Goal: Task Accomplishment & Management: Use online tool/utility

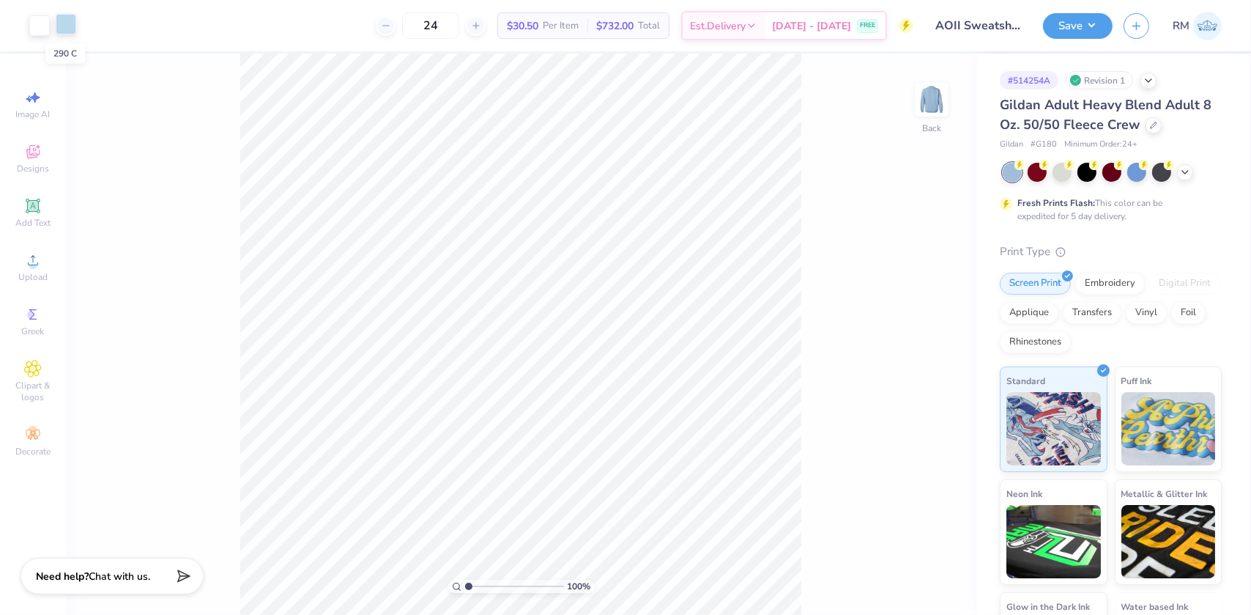
click at [73, 31] on div at bounding box center [66, 24] width 21 height 21
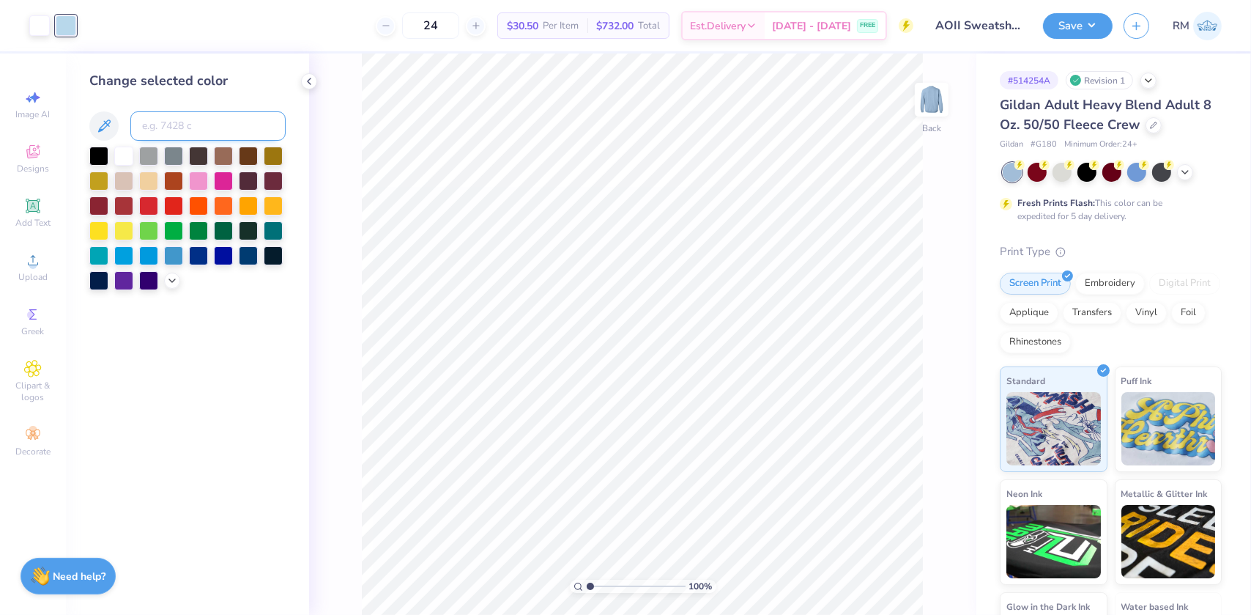
click at [181, 125] on input at bounding box center [207, 125] width 155 height 29
type input "545"
click at [913, 575] on icon at bounding box center [907, 573] width 12 height 13
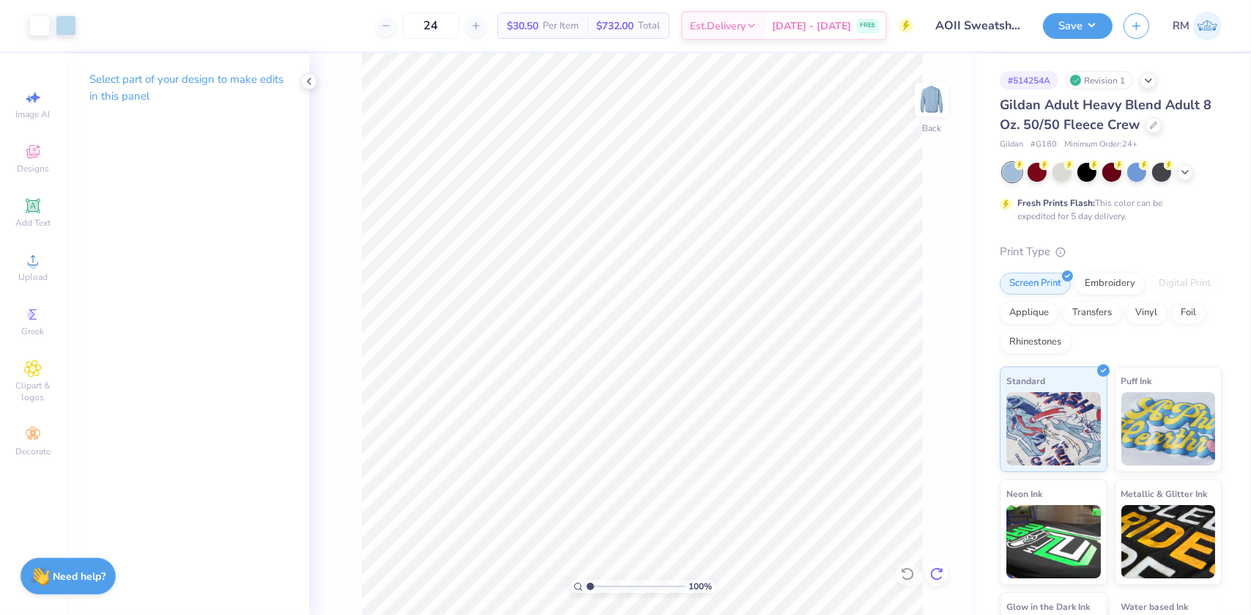
click at [942, 574] on icon at bounding box center [936, 573] width 15 height 15
click at [80, 26] on div "Art colors 24 $30.50 Per Item $732.00 Total Est. Delivery [DATE] - [DATE] FREE …" at bounding box center [625, 25] width 1251 height 51
click at [39, 27] on div at bounding box center [39, 24] width 21 height 21
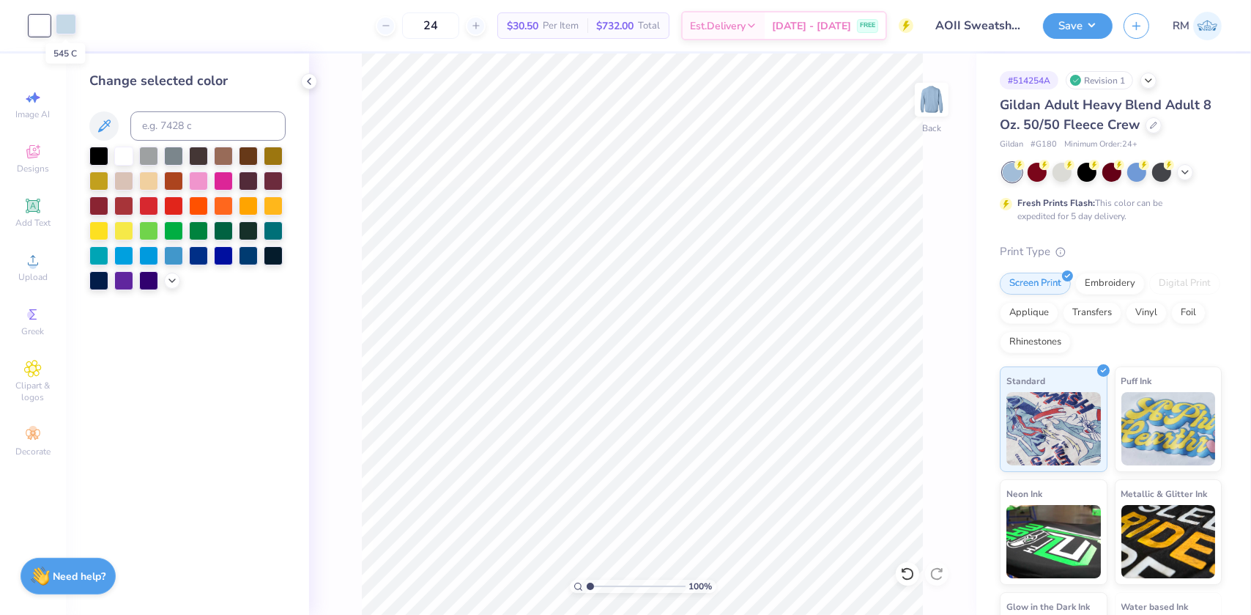
click at [59, 23] on div at bounding box center [66, 24] width 21 height 21
click at [222, 131] on input at bounding box center [207, 125] width 155 height 29
type input "9"
type input "544"
type input "545"
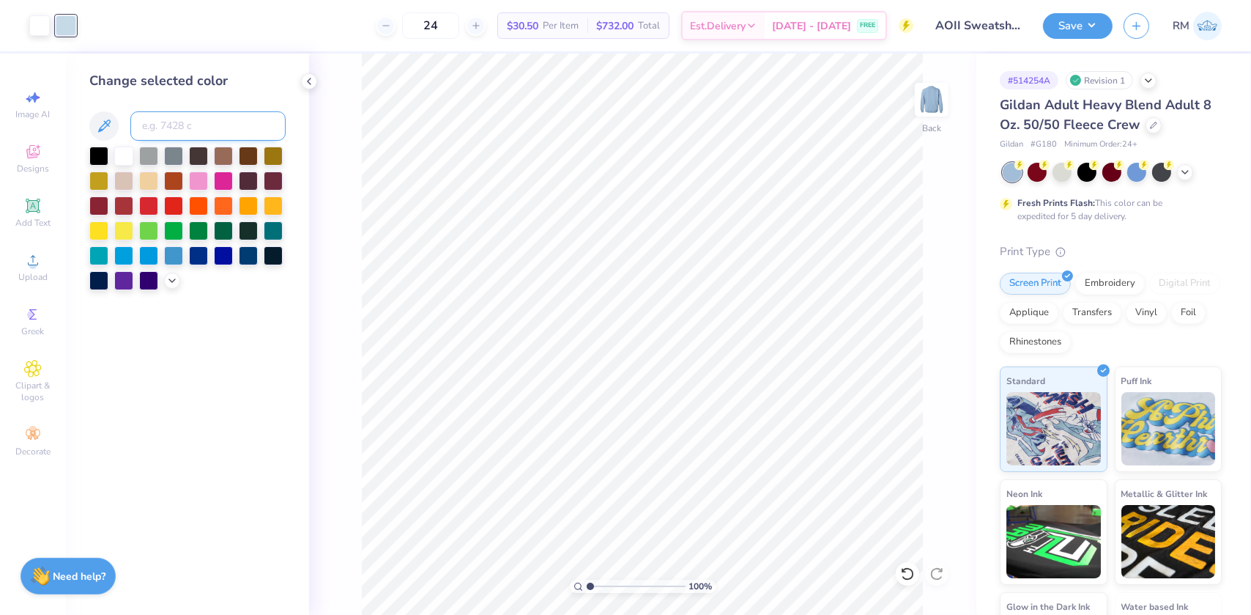
click at [197, 128] on input at bounding box center [207, 125] width 155 height 29
type input "318"
click at [178, 129] on input at bounding box center [207, 125] width 155 height 29
type input "304"
type input "1"
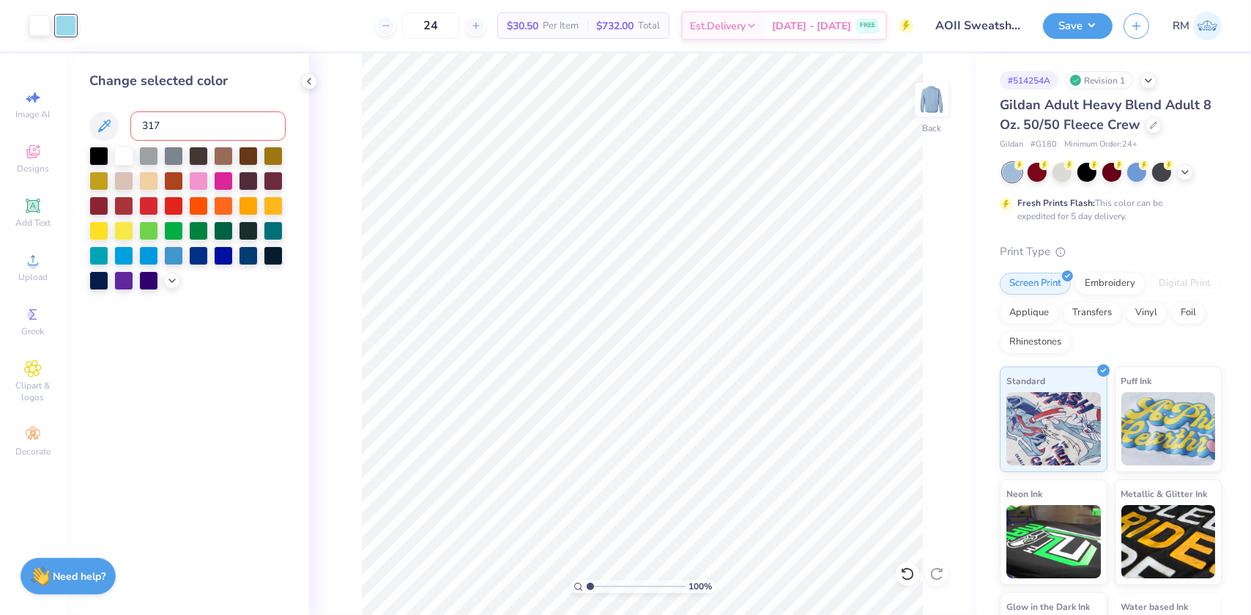
type input "317"
type input "1"
click at [150, 119] on input at bounding box center [207, 125] width 155 height 29
type input "317"
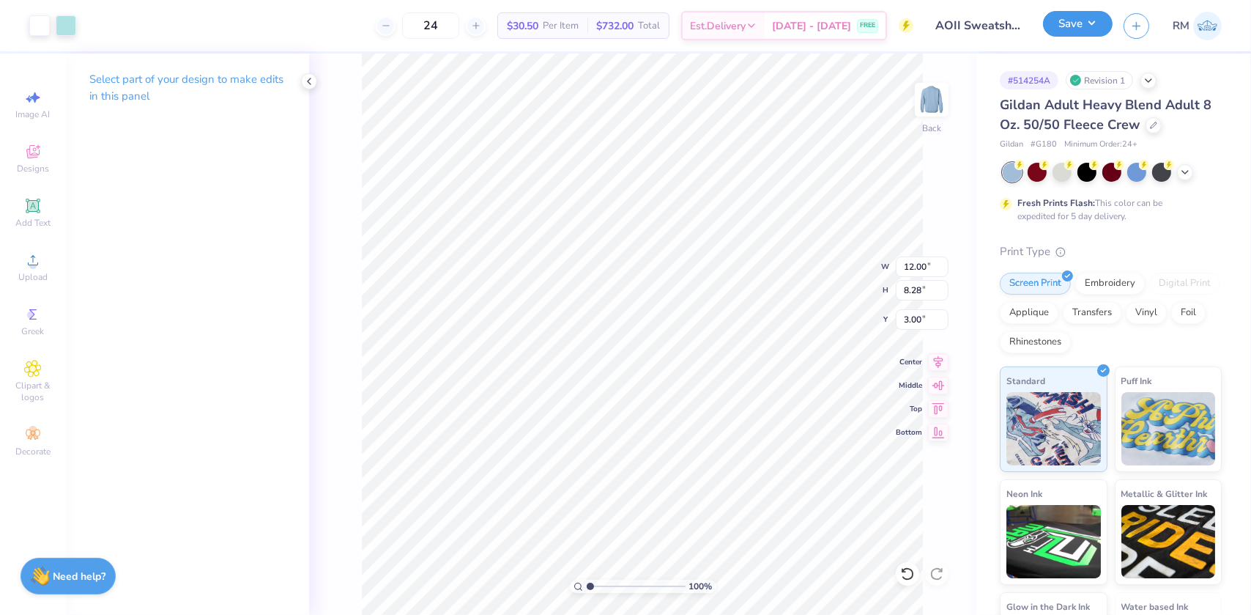
click at [1086, 26] on button "Save" at bounding box center [1078, 24] width 70 height 26
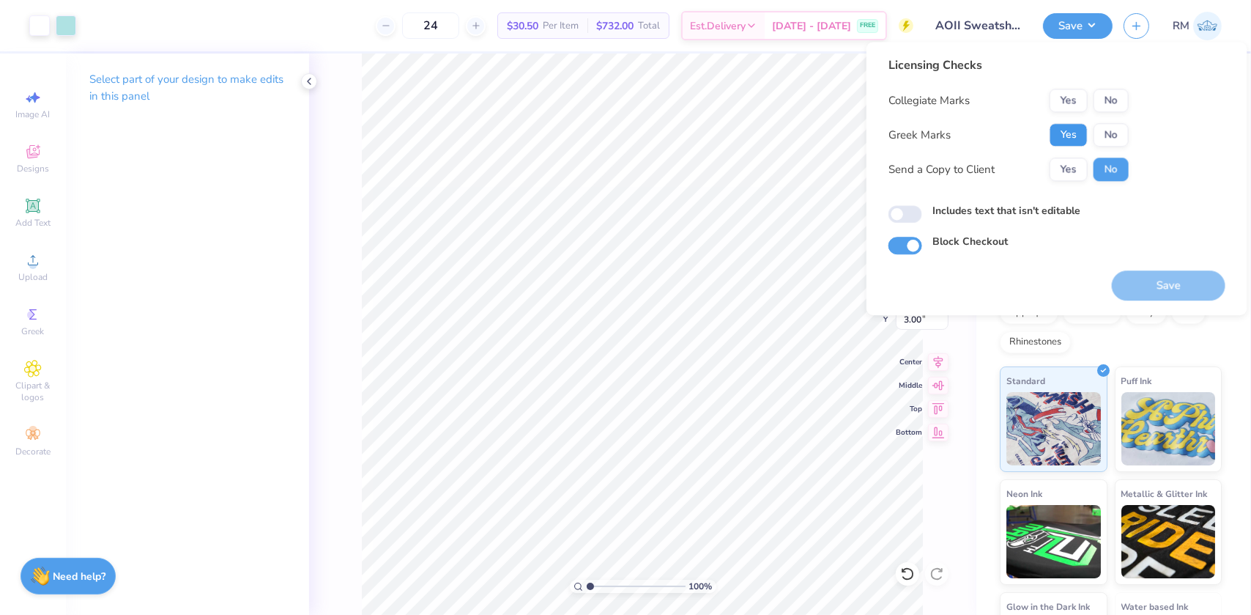
click at [1069, 133] on button "Yes" at bounding box center [1069, 134] width 38 height 23
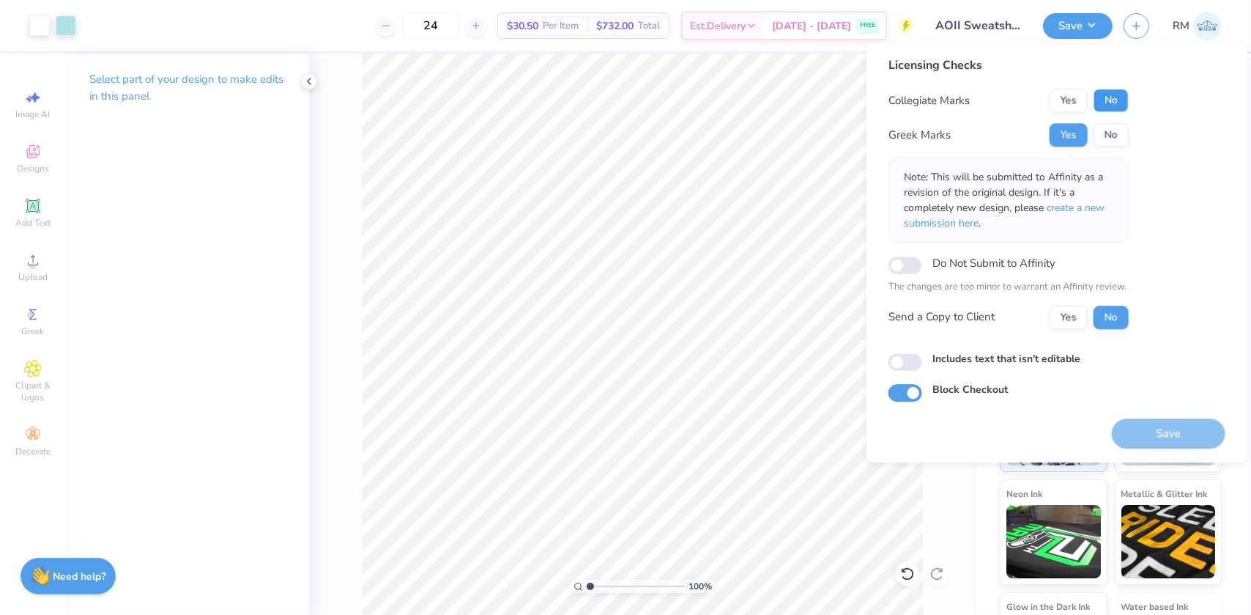
click at [1116, 100] on button "No" at bounding box center [1111, 100] width 35 height 23
click at [1157, 431] on button "Save" at bounding box center [1169, 433] width 114 height 30
type input "1"
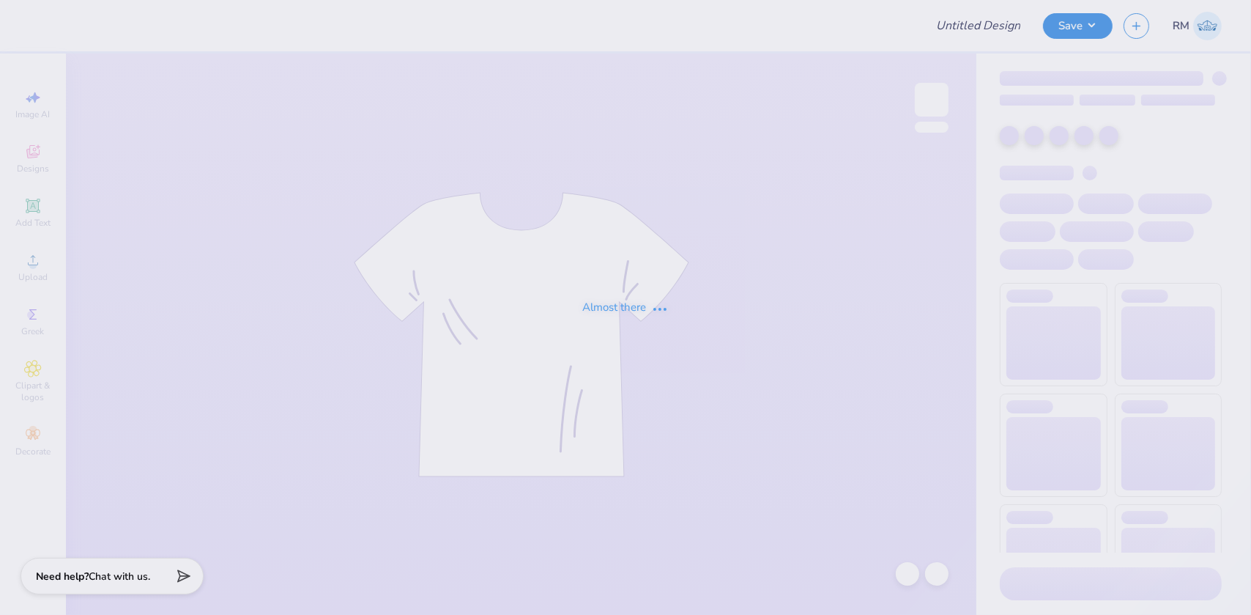
type input "DG do good shirt"
type input "24"
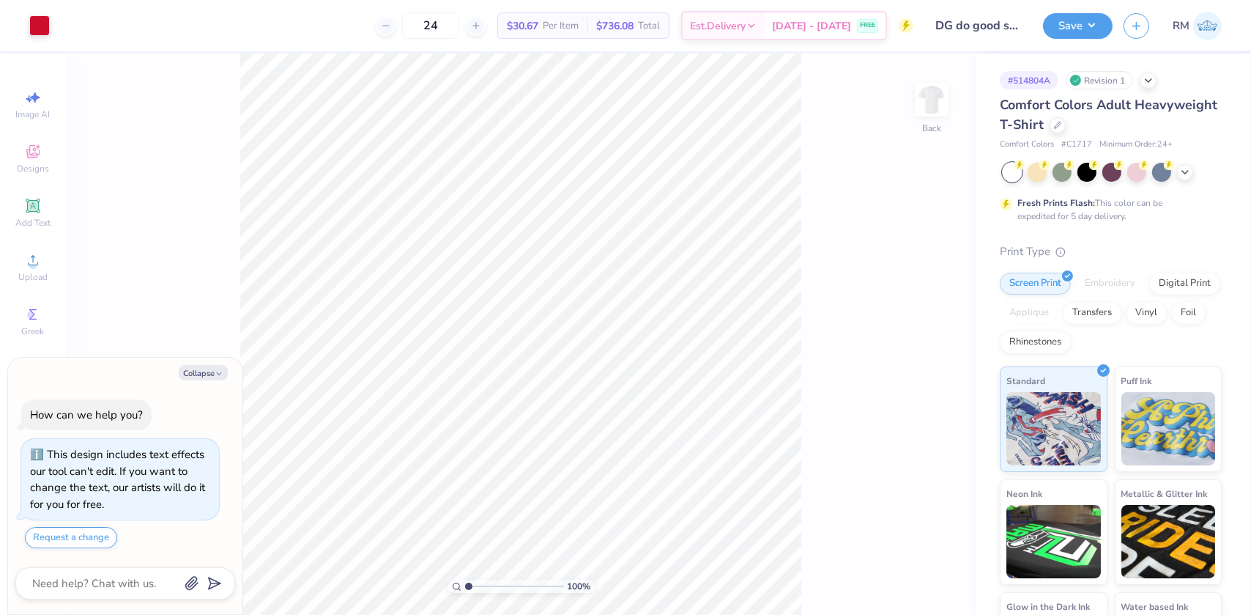
type textarea "x"
type input "2.4831942565701"
type textarea "x"
type input "2.4831942565701"
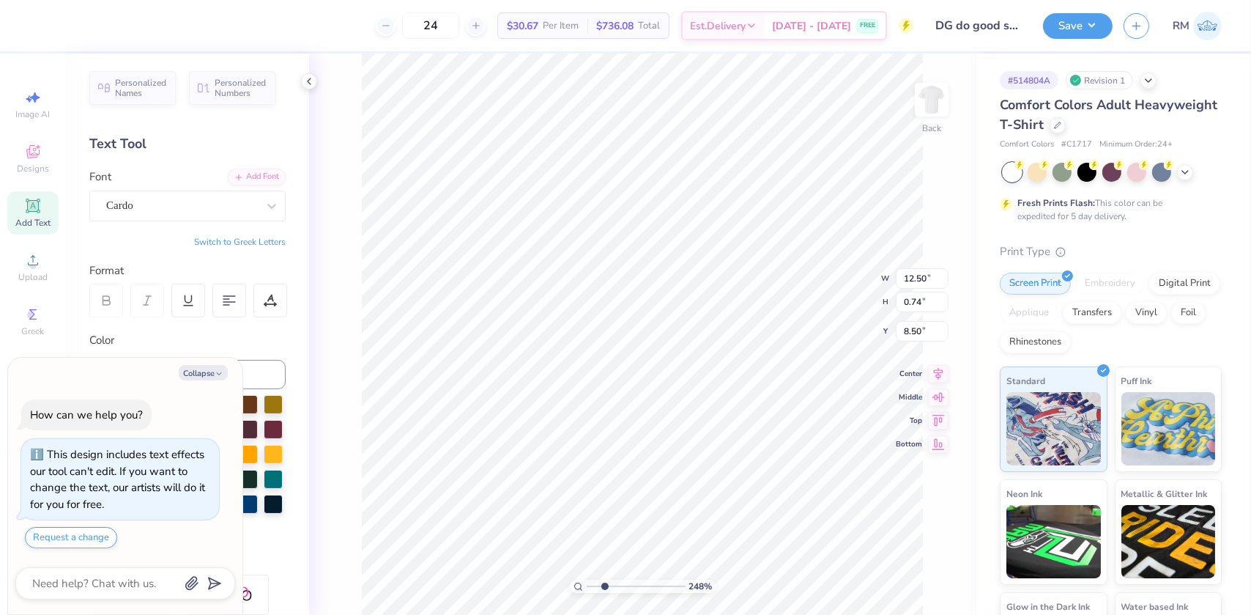
type textarea "x"
type input "2.4831942565701"
type textarea "x"
type input "2.4831942565701"
type textarea "x"
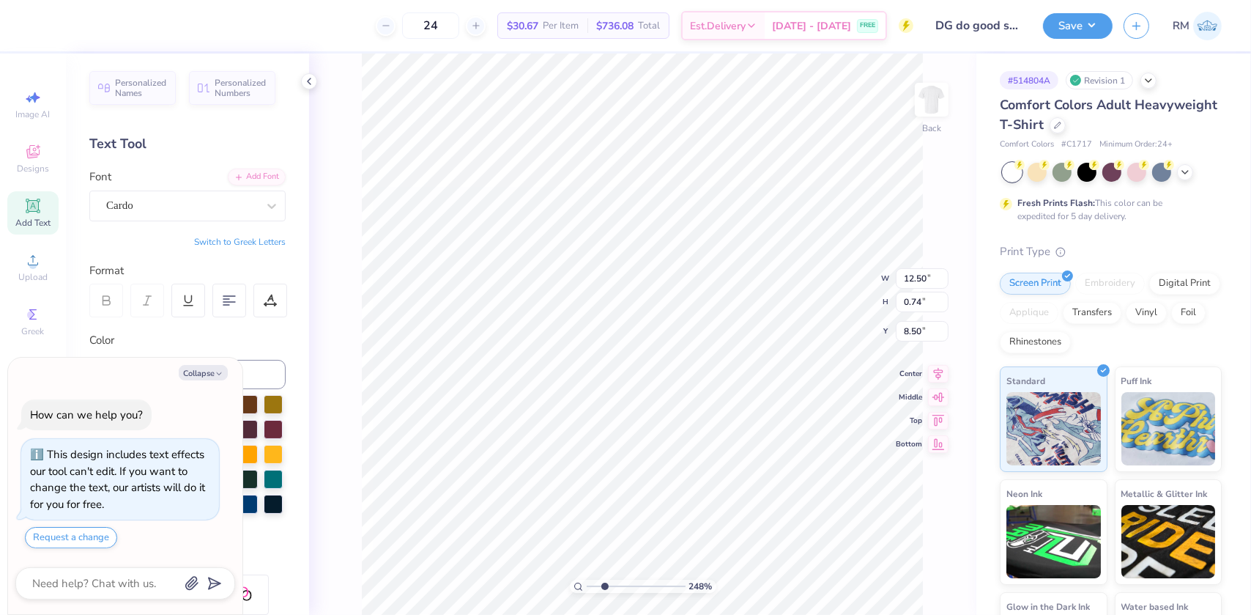
type input "2.4831942565701"
type textarea "x"
type input "2.4831942565701"
type textarea "x"
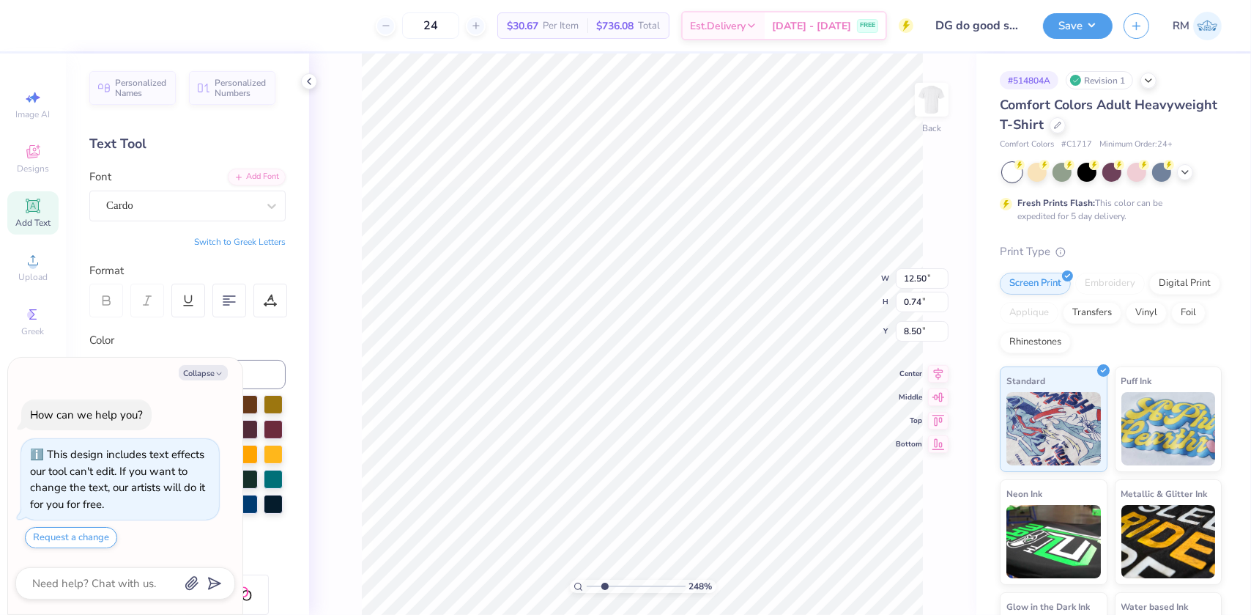
type input "2.4831942565701"
click at [202, 374] on button "Collapse" at bounding box center [203, 372] width 49 height 15
type textarea "x"
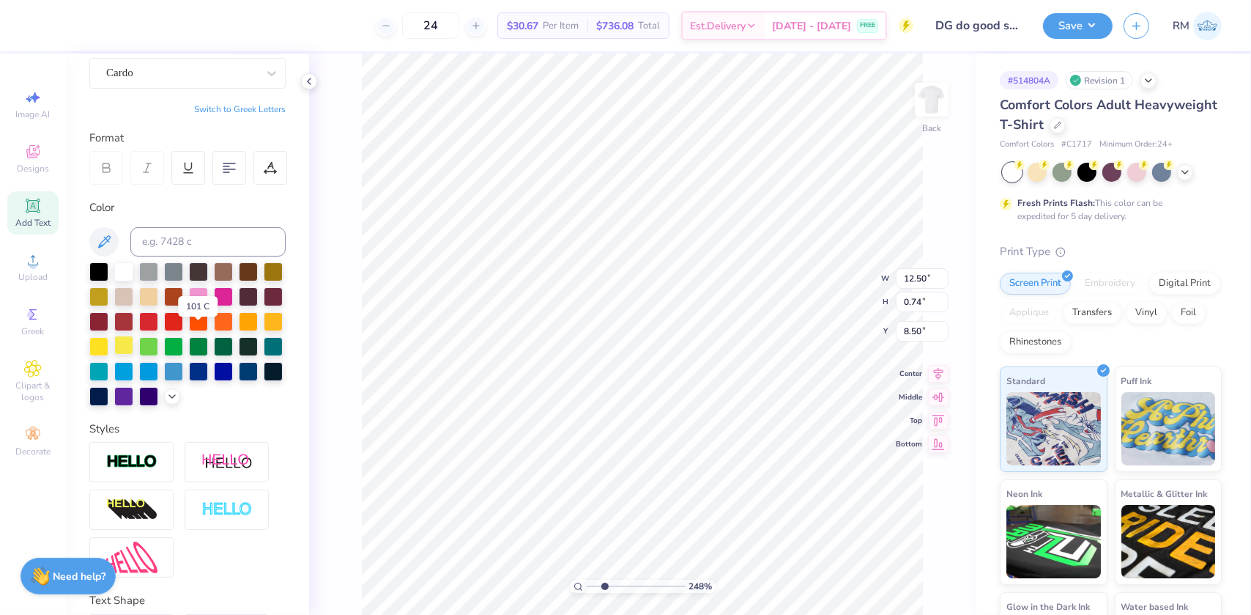
scroll to position [261, 0]
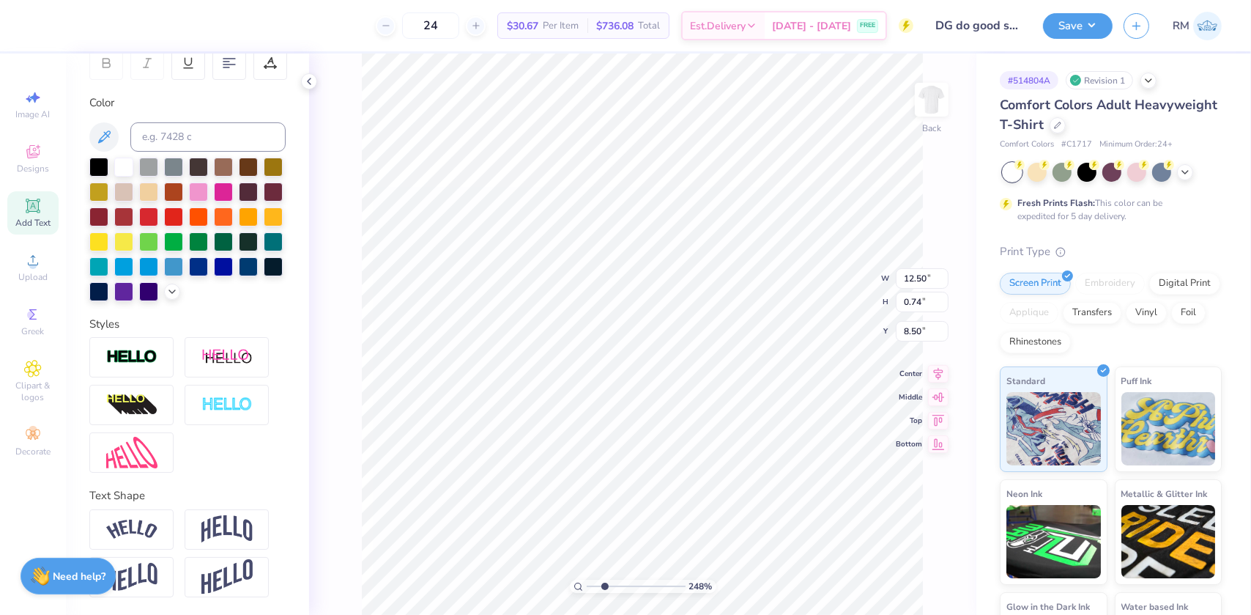
type input "2.4831942565701"
type textarea "AGGIE DELTA GAMMA"
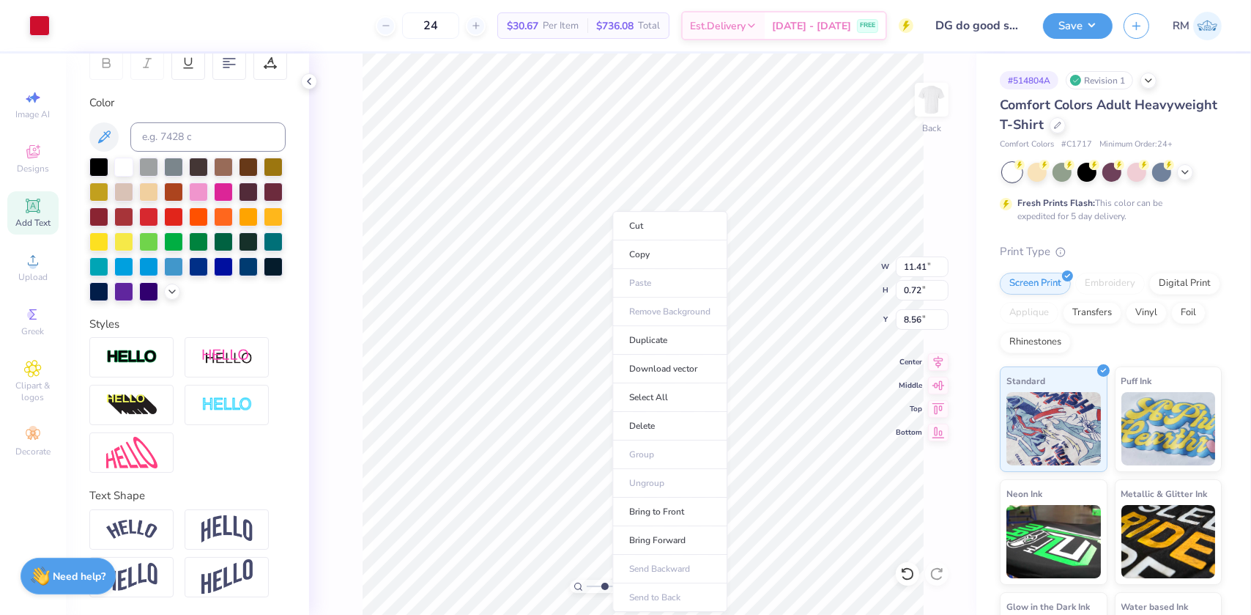
type input "1"
click at [643, 332] on li "Duplicate" at bounding box center [669, 340] width 115 height 29
type input "9.56"
drag, startPoint x: 592, startPoint y: 582, endPoint x: 615, endPoint y: 590, distance: 24.8
click at [615, 591] on input "range" at bounding box center [636, 585] width 99 height 13
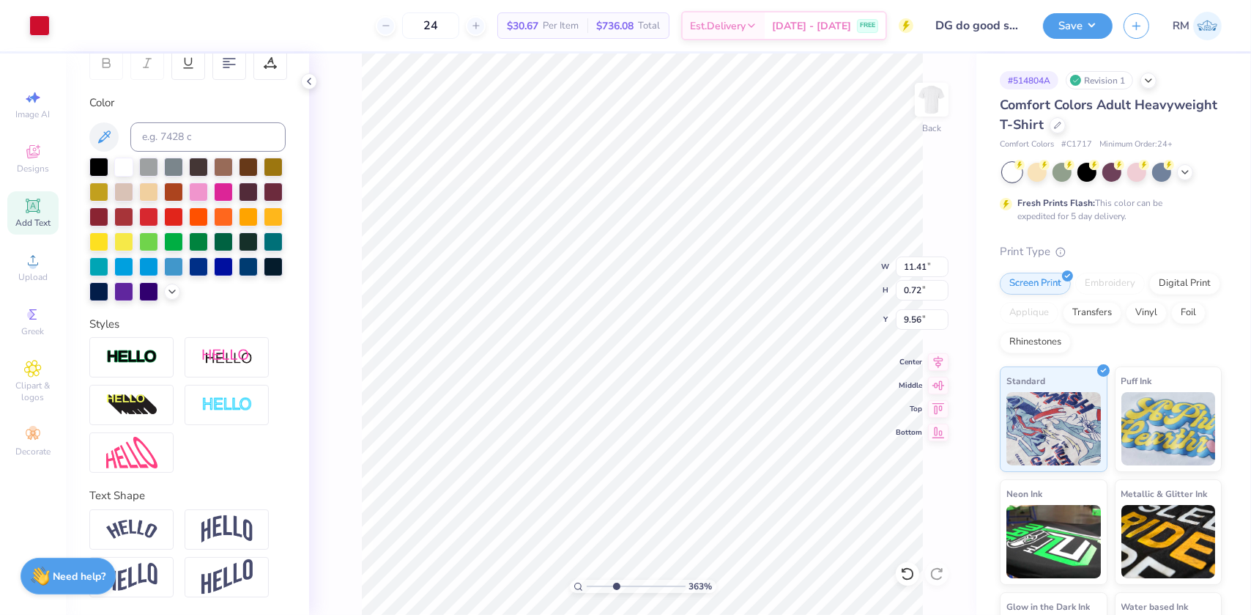
scroll to position [11, 1]
type input "3.63"
type textarea "™"
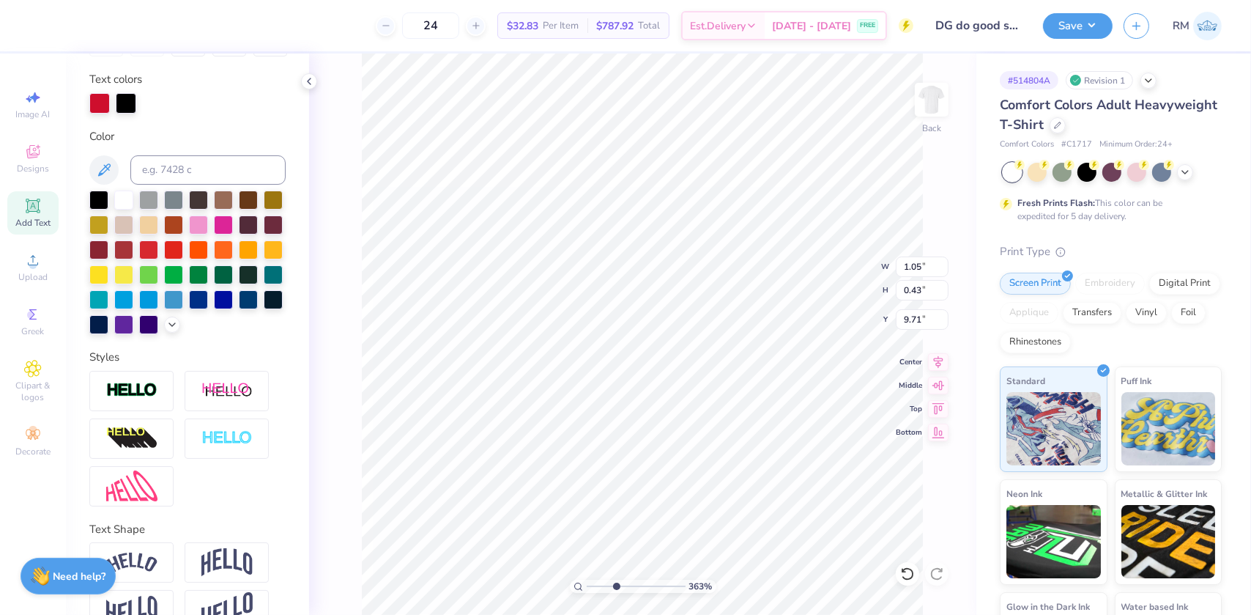
type input "3.63"
type input "9.88"
type input "3.63"
type input "0.49"
type input "0.20"
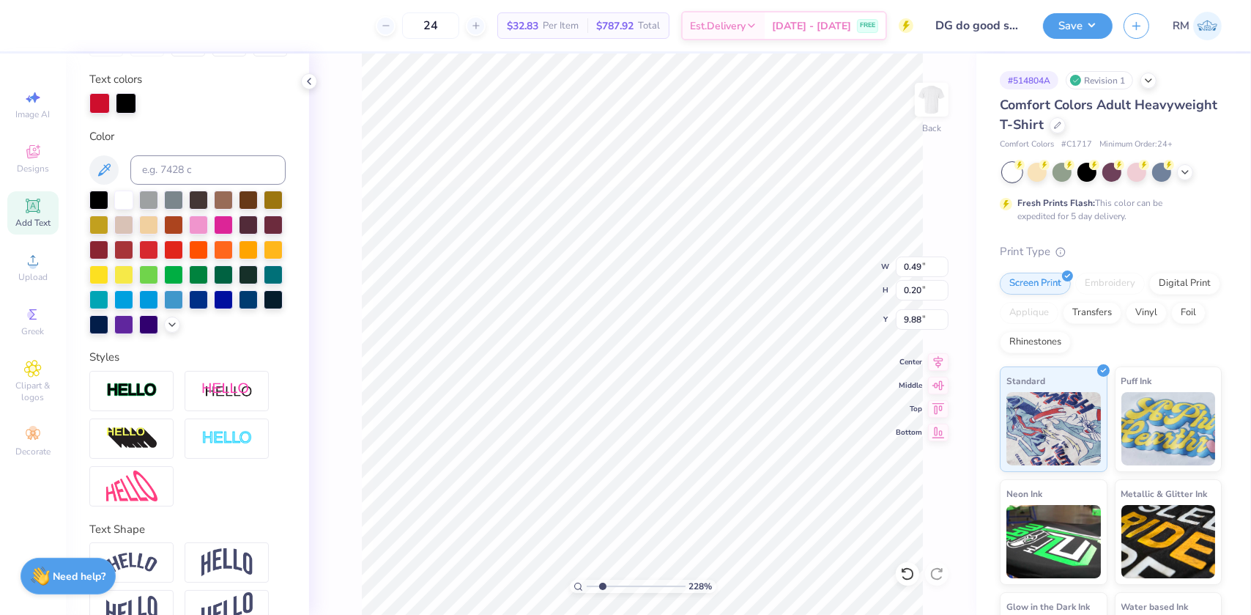
drag, startPoint x: 612, startPoint y: 585, endPoint x: 602, endPoint y: 587, distance: 9.8
type input "2.28"
click at [602, 587] on input "range" at bounding box center [636, 585] width 99 height 13
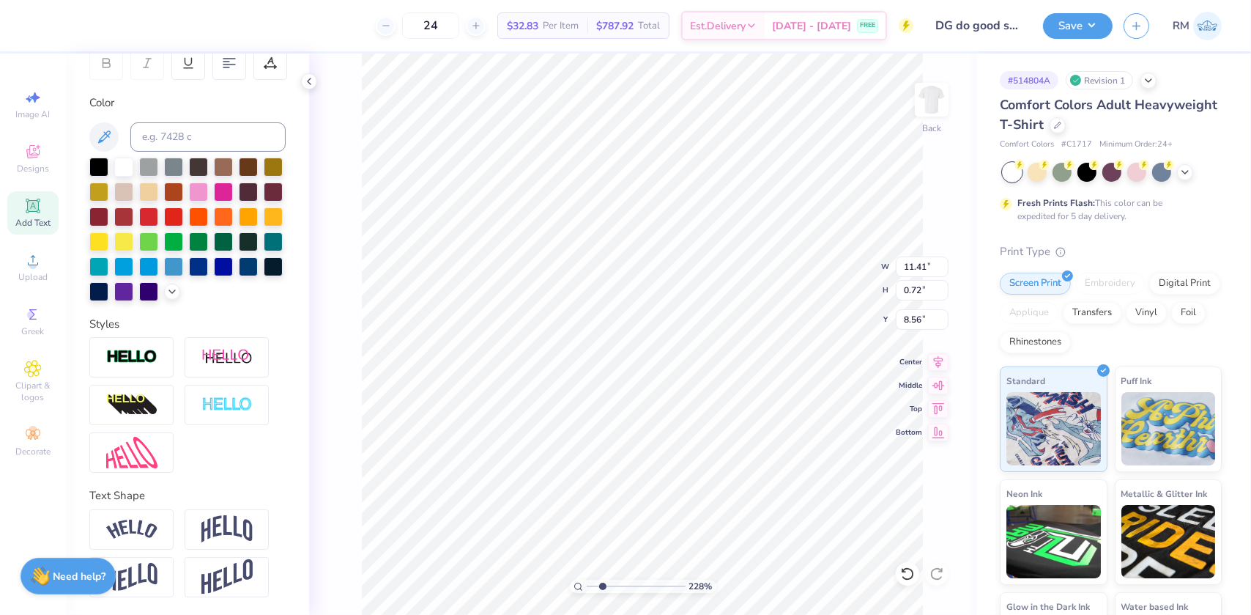
scroll to position [11, 4]
type textarea "AGGIE DELTA GAMMA"
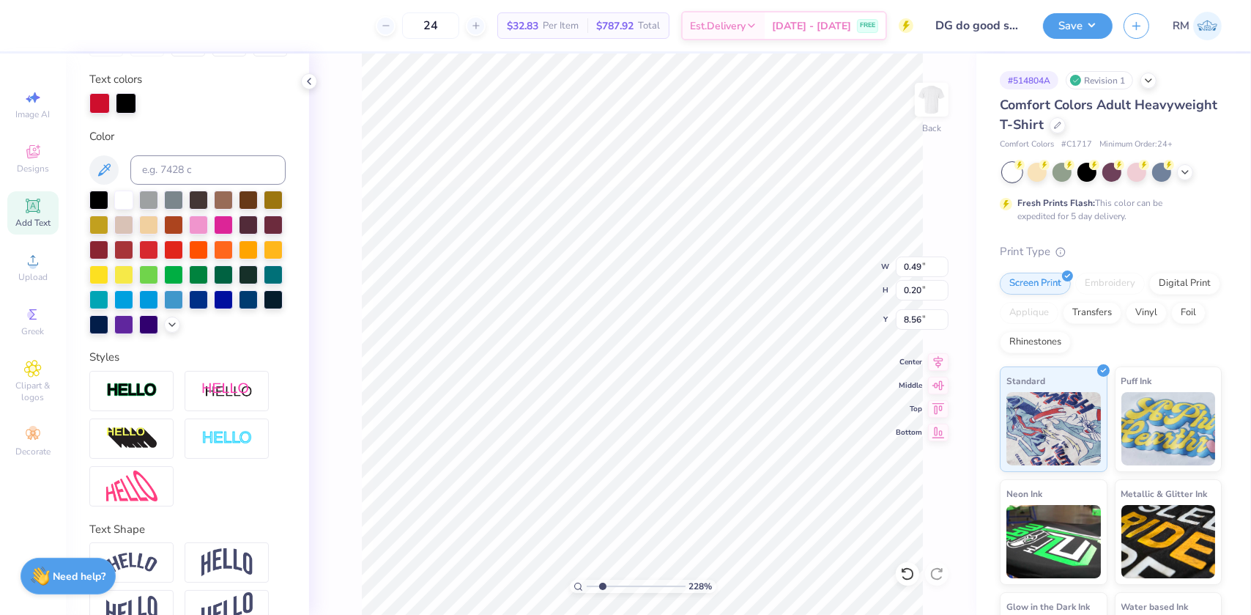
type input "8.56"
type input "4.30965329820733"
type input "0.33"
click at [920, 289] on input "0.13" at bounding box center [922, 290] width 53 height 21
type input "0.15"
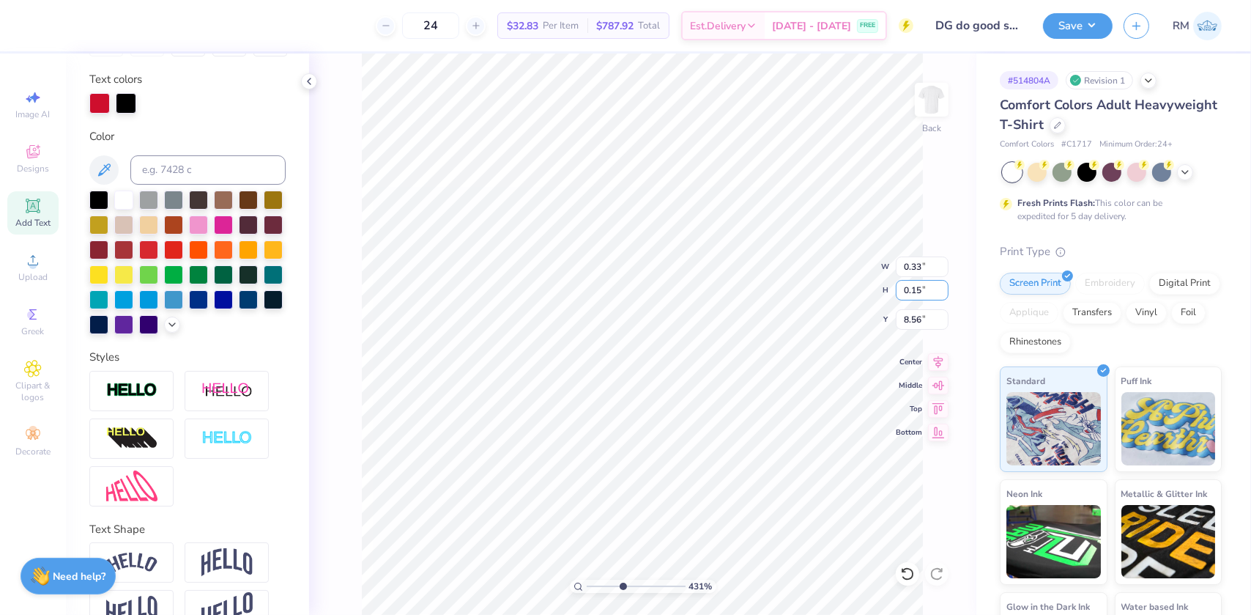
type input "4.30965329820733"
type input "0.37"
drag, startPoint x: 626, startPoint y: 584, endPoint x: 597, endPoint y: 586, distance: 29.4
type input "1.74"
click at [597, 586] on input "range" at bounding box center [636, 585] width 99 height 13
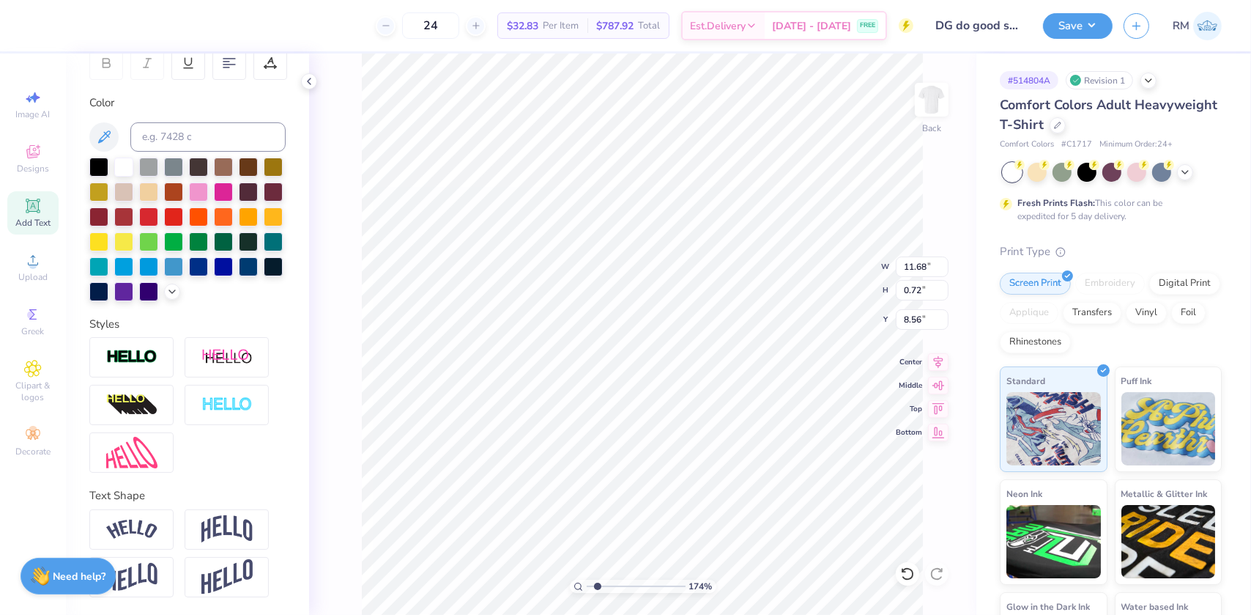
type textarea "AGGIE DELTA GAMMA"
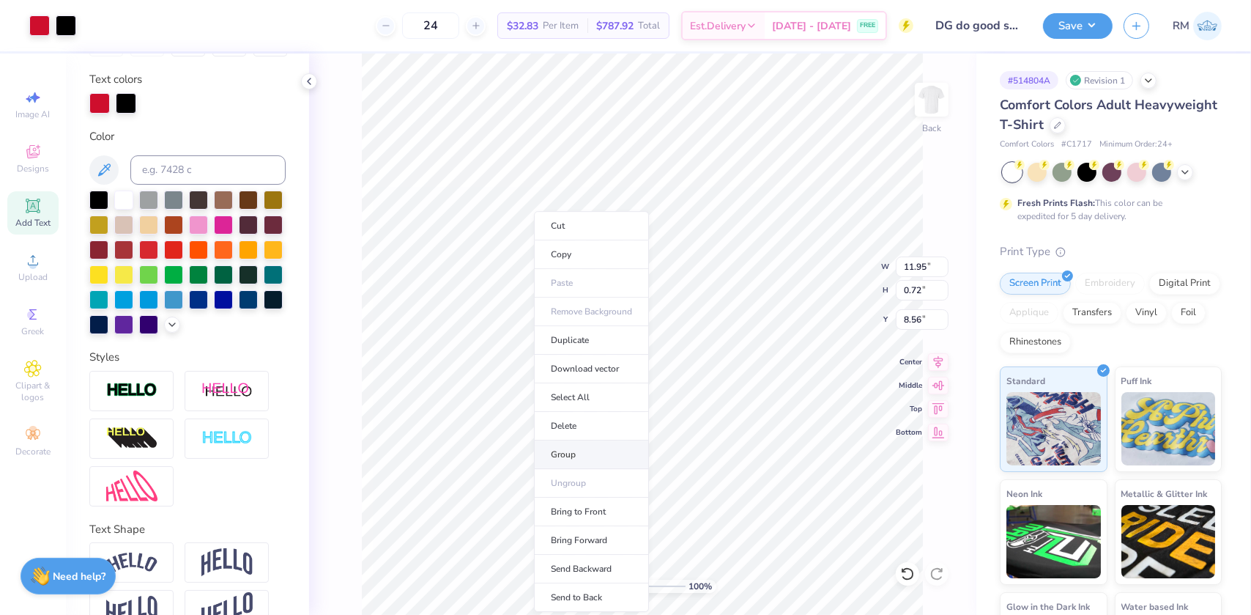
click at [557, 450] on li "Group" at bounding box center [591, 454] width 115 height 29
type input "2.14"
click at [601, 582] on input "range" at bounding box center [636, 585] width 99 height 13
click at [938, 358] on icon at bounding box center [939, 359] width 10 height 12
type input "12.49"
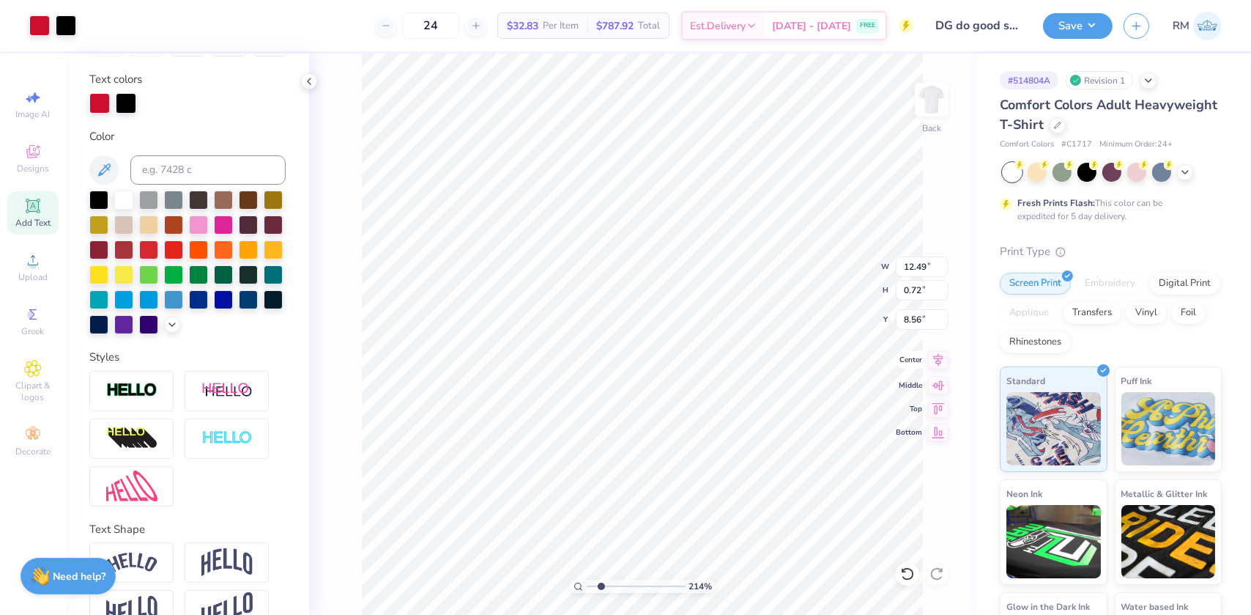
type input "5.08"
type input "3.00"
click at [941, 352] on icon at bounding box center [938, 360] width 21 height 18
drag, startPoint x: 601, startPoint y: 582, endPoint x: 591, endPoint y: 583, distance: 10.3
click at [591, 583] on input "range" at bounding box center [636, 585] width 99 height 13
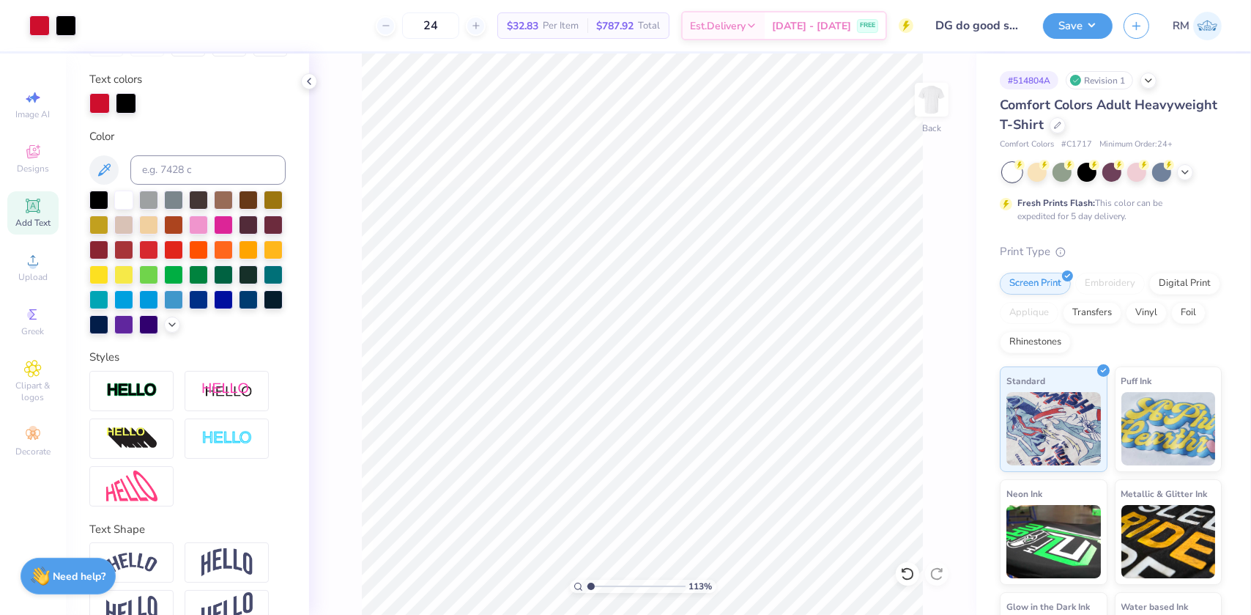
click at [380, 50] on div "Art colors 24 $32.83 Per Item $787.92 Total Est. Delivery Sep 15 - 18 FREE Desi…" at bounding box center [625, 307] width 1251 height 615
type input "1"
click at [625, 450] on li "Group" at bounding box center [656, 454] width 115 height 29
click at [914, 267] on input "12.49" at bounding box center [922, 266] width 53 height 21
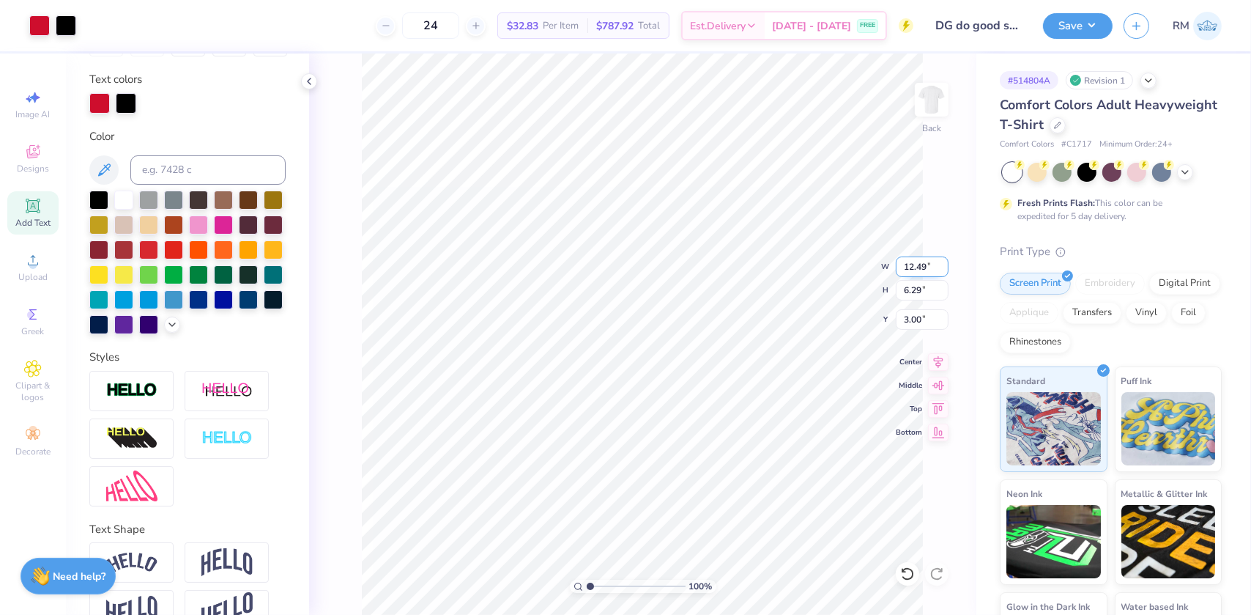
click at [914, 267] on input "12.49" at bounding box center [922, 266] width 53 height 21
click at [902, 259] on input "12.5" at bounding box center [922, 266] width 53 height 21
type input "12.50"
click at [918, 318] on input "3.00" at bounding box center [922, 319] width 53 height 21
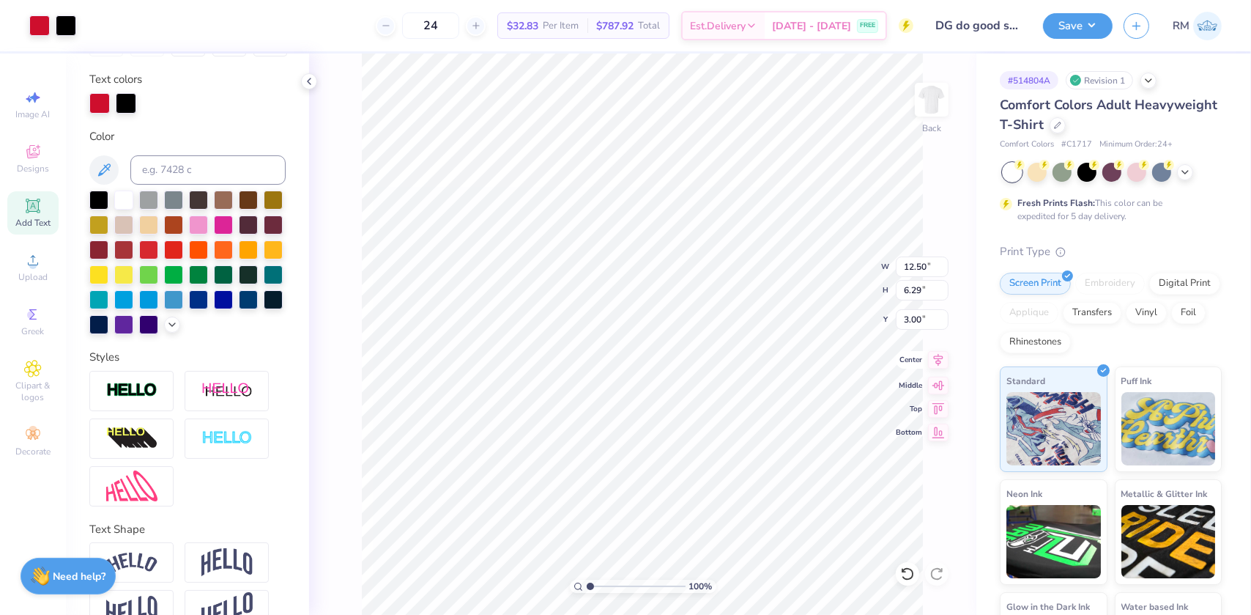
click at [936, 352] on icon at bounding box center [938, 360] width 21 height 18
click at [1066, 29] on button "Save" at bounding box center [1078, 24] width 70 height 26
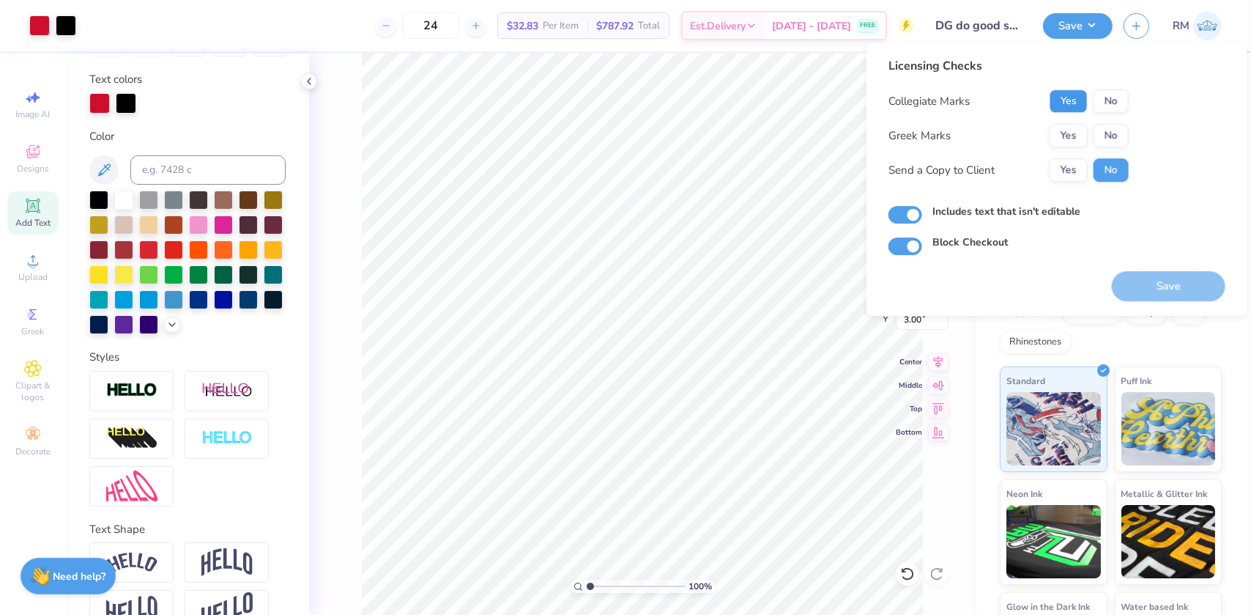
click at [1064, 98] on button "Yes" at bounding box center [1069, 100] width 38 height 23
click at [1069, 133] on button "Yes" at bounding box center [1069, 135] width 38 height 23
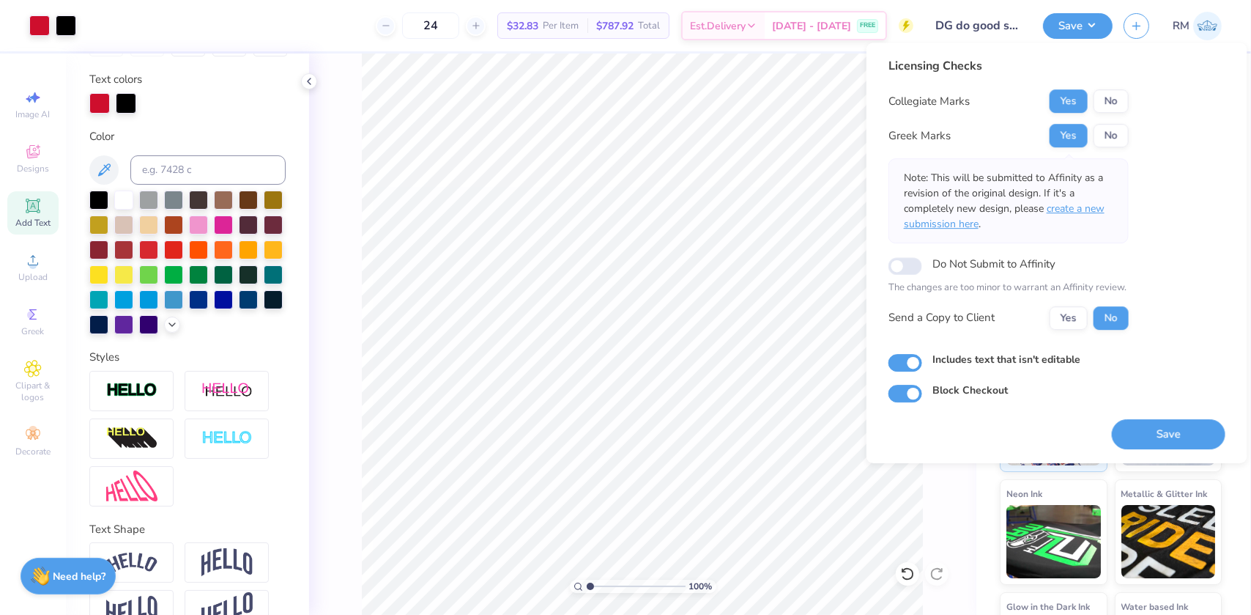
click at [1069, 202] on span "create a new submission here" at bounding box center [1004, 215] width 201 height 29
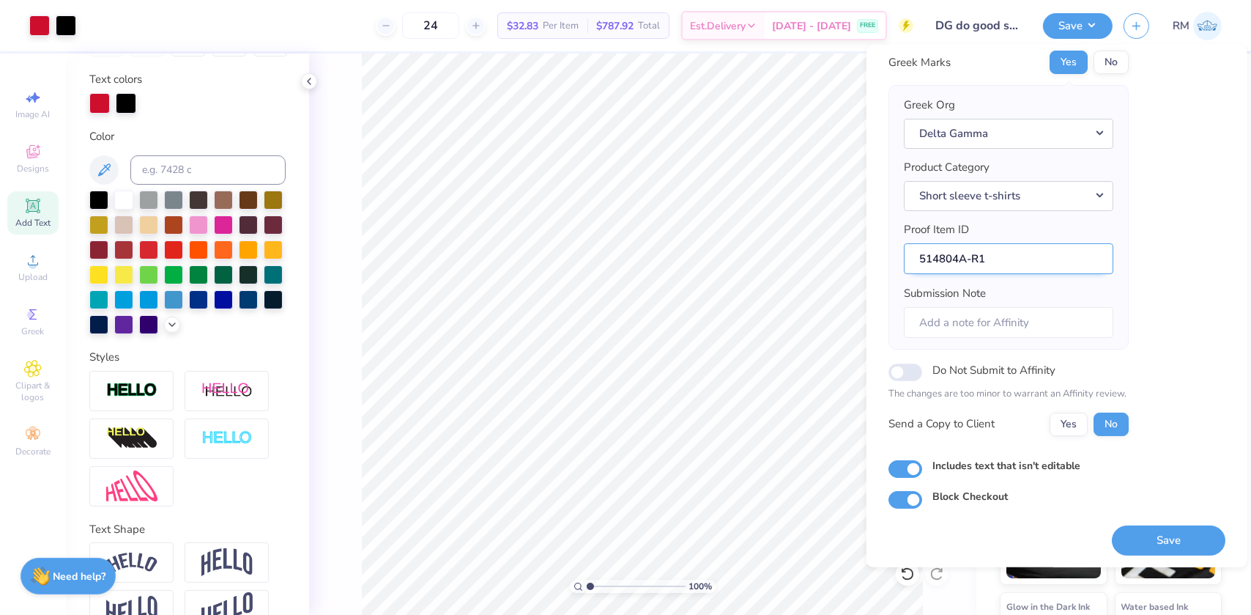
scroll to position [76, 0]
click at [1143, 538] on button "Save" at bounding box center [1169, 539] width 114 height 30
